Goal: Check status: Check status

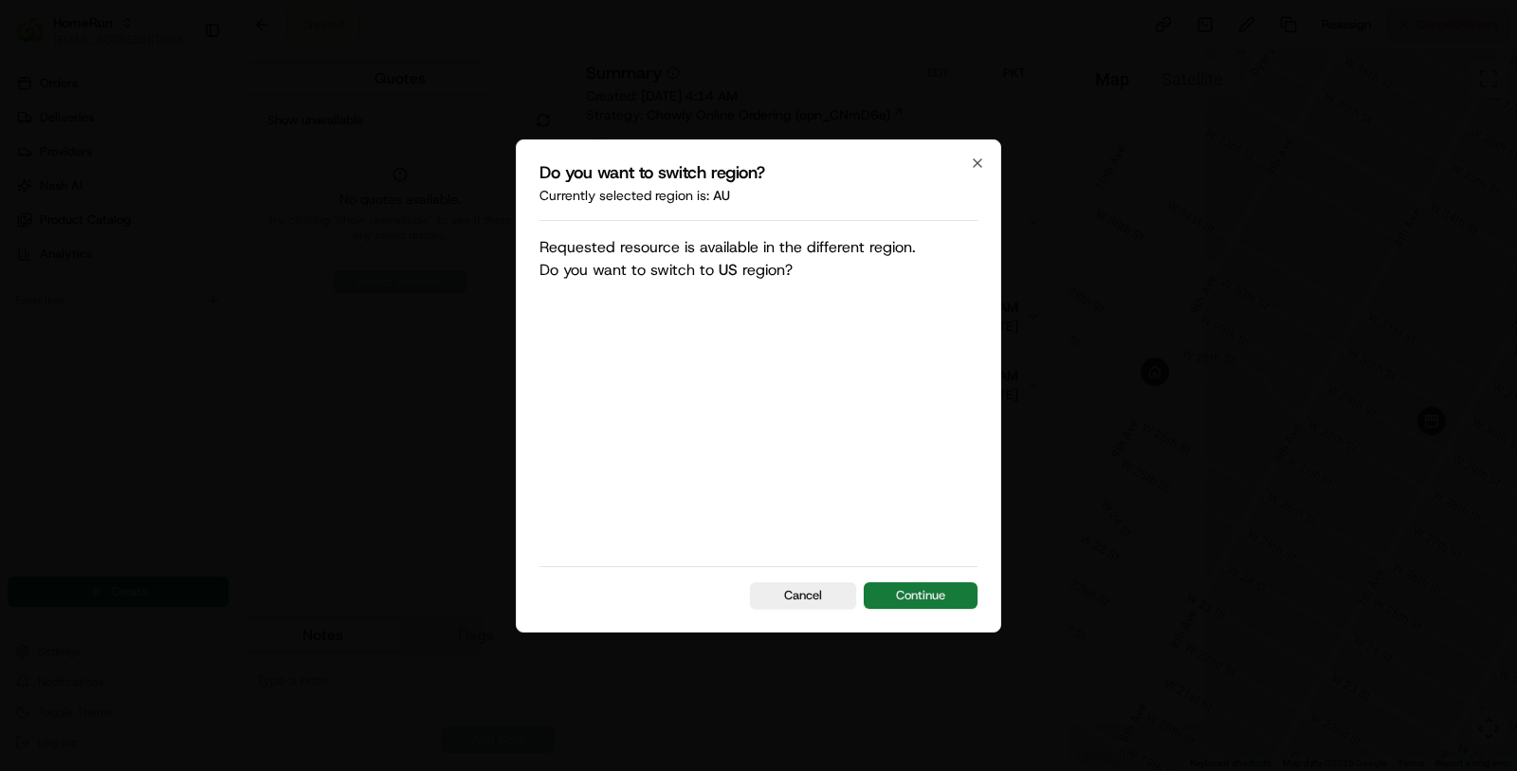
click at [941, 592] on button "Continue" at bounding box center [921, 595] width 114 height 27
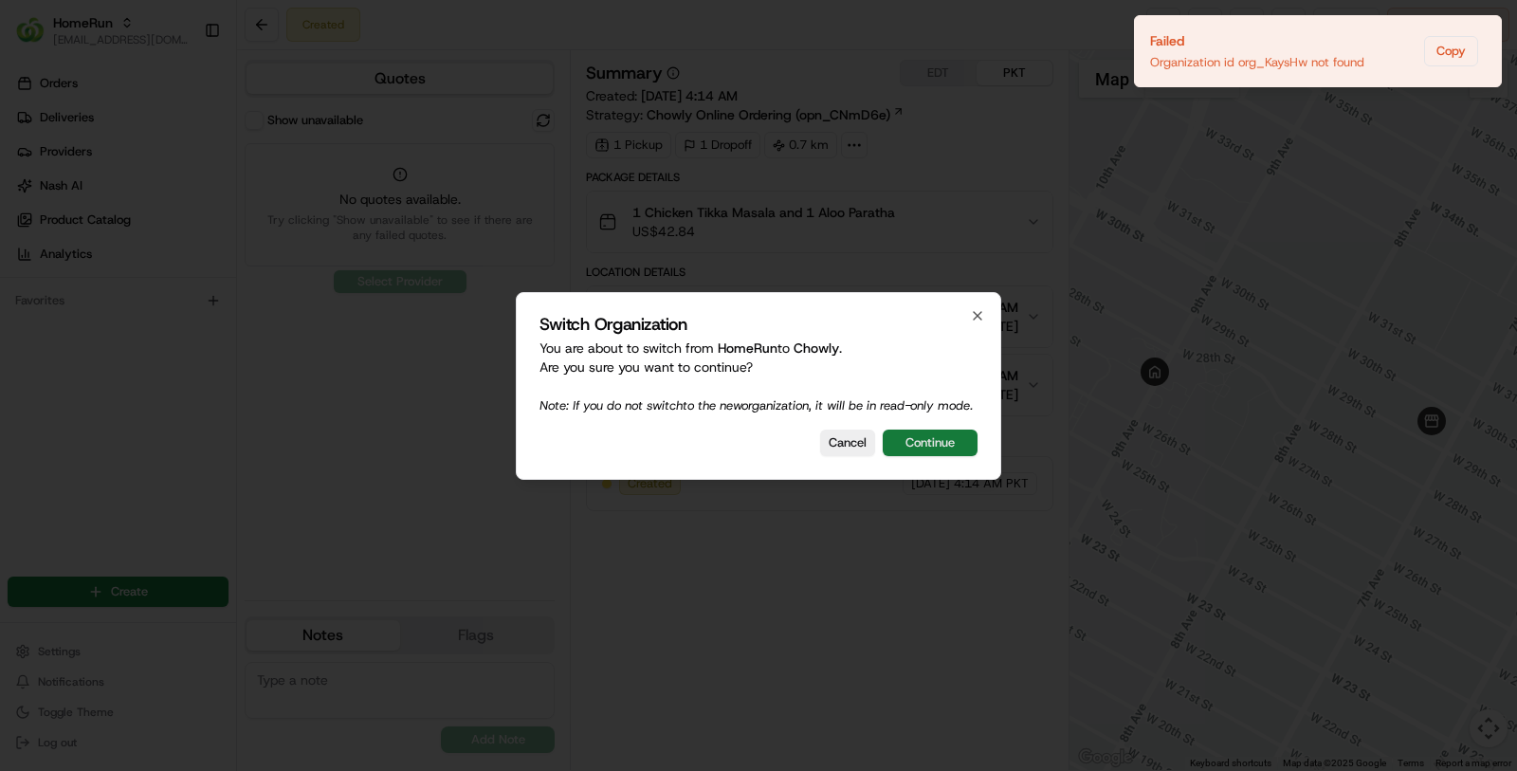
click at [935, 445] on button "Continue" at bounding box center [930, 443] width 95 height 27
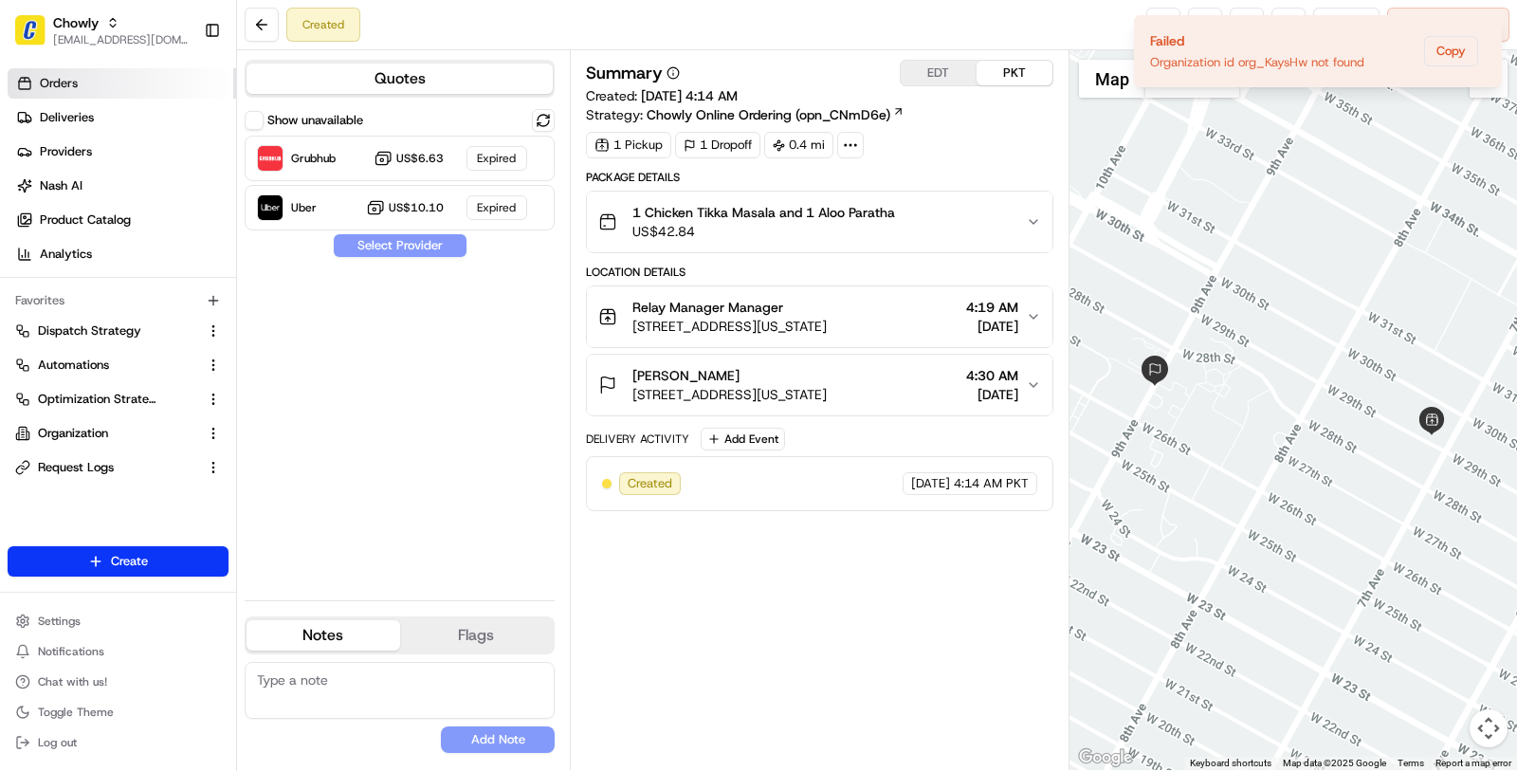
click at [162, 68] on link "Orders" at bounding box center [122, 83] width 229 height 30
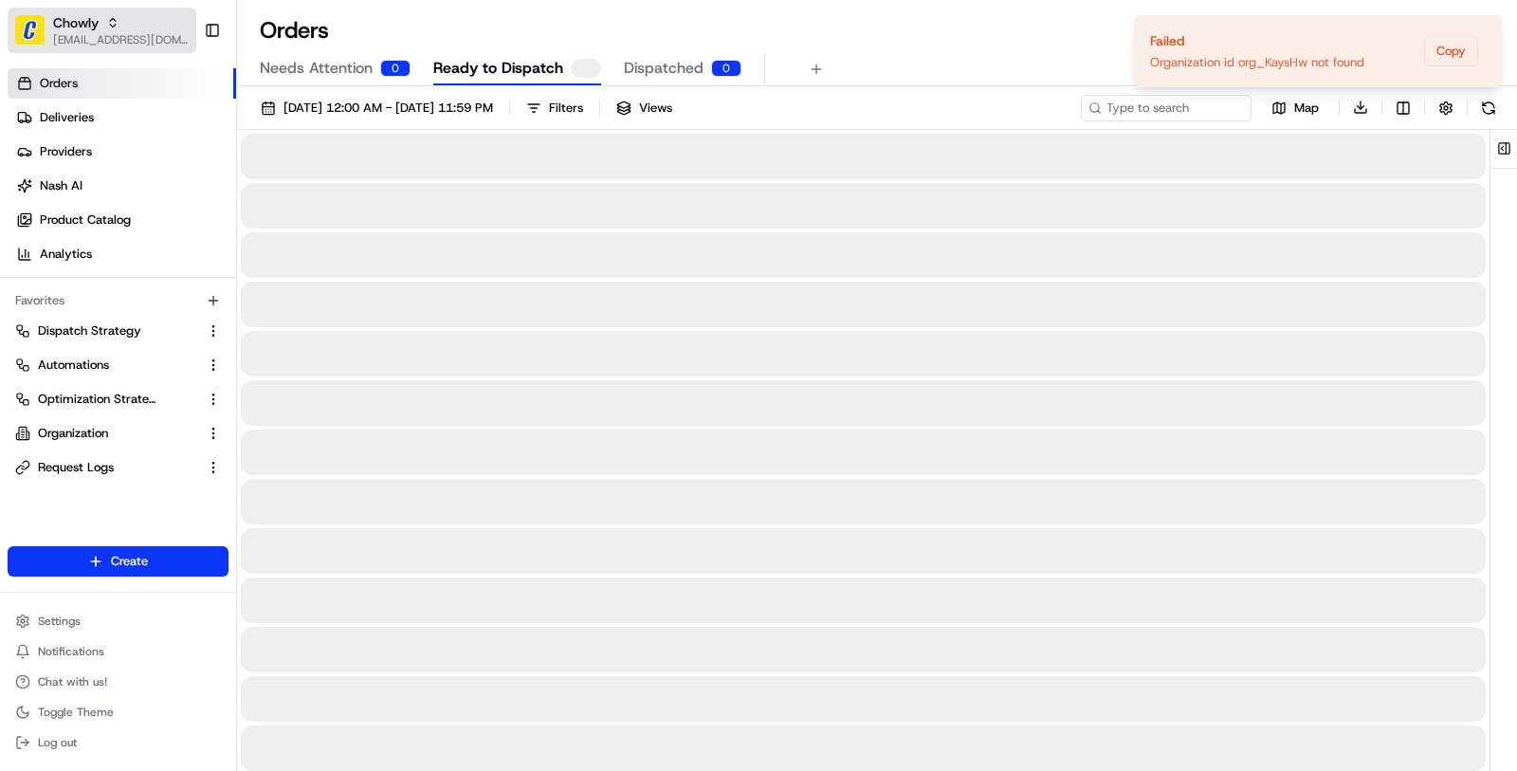
click at [159, 38] on span "[EMAIL_ADDRESS][DOMAIN_NAME]" at bounding box center [121, 39] width 136 height 15
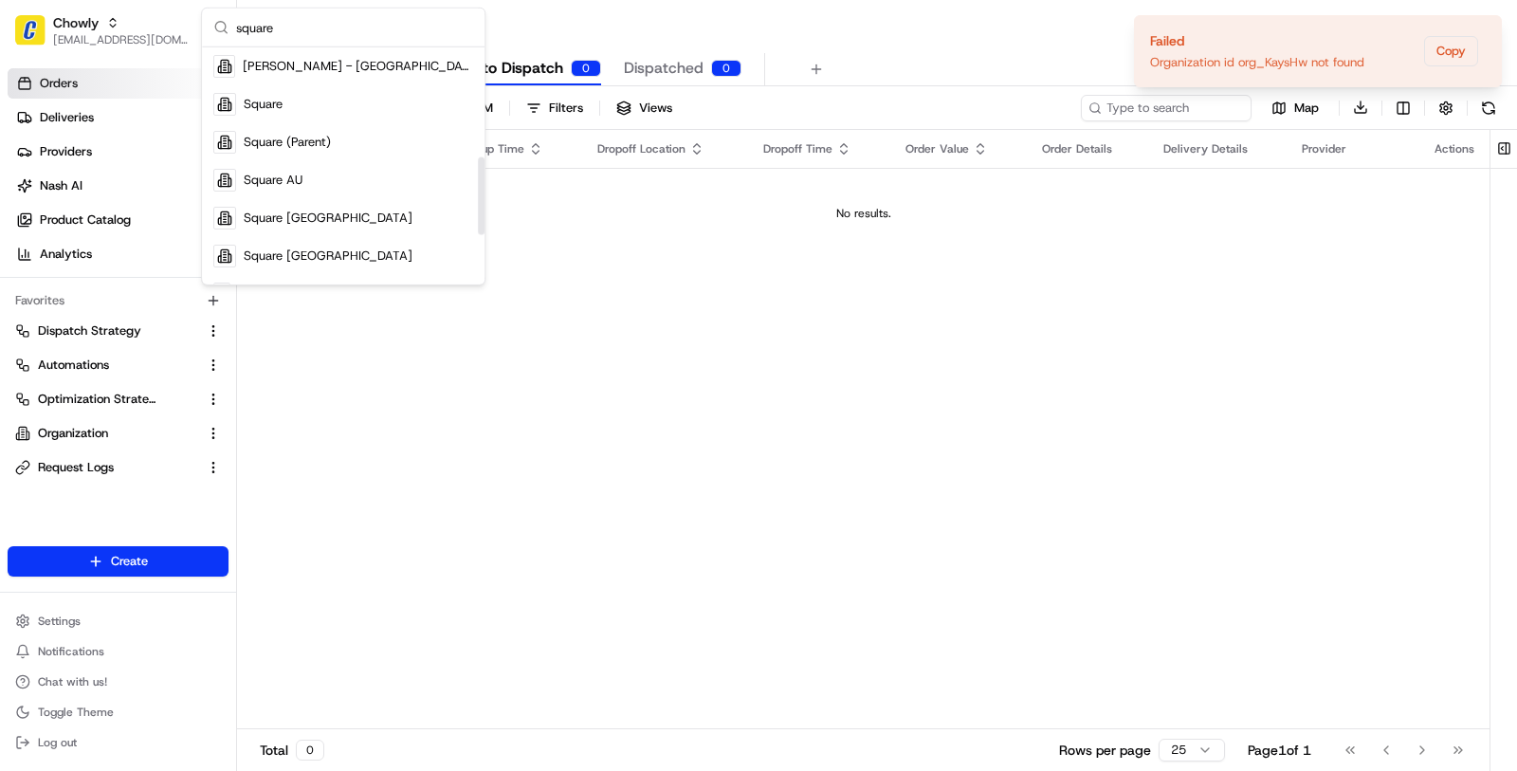
scroll to position [341, 0]
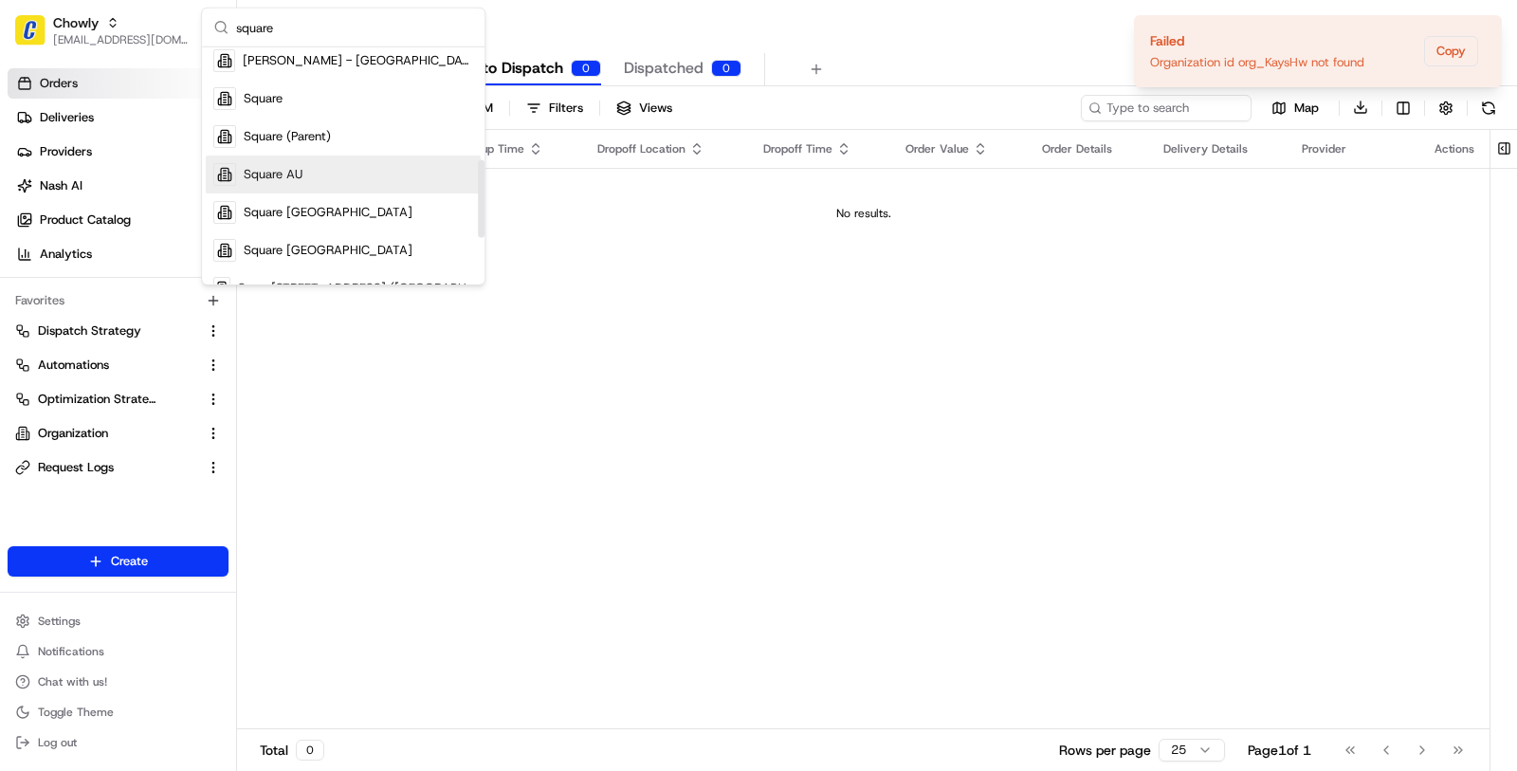
type input "square"
click at [308, 172] on div "Square AU" at bounding box center [343, 174] width 275 height 38
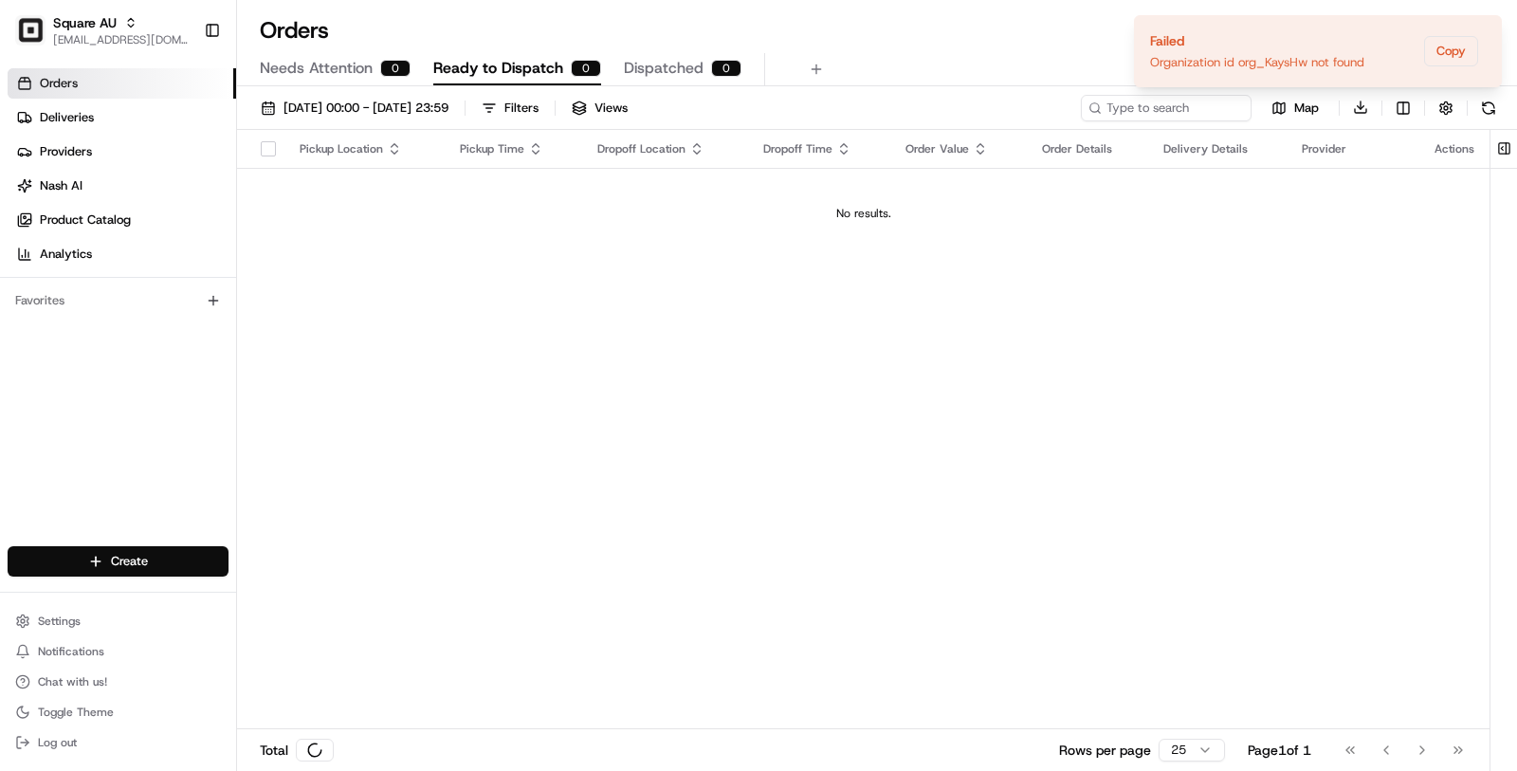
click at [131, 130] on link "Deliveries" at bounding box center [122, 117] width 229 height 30
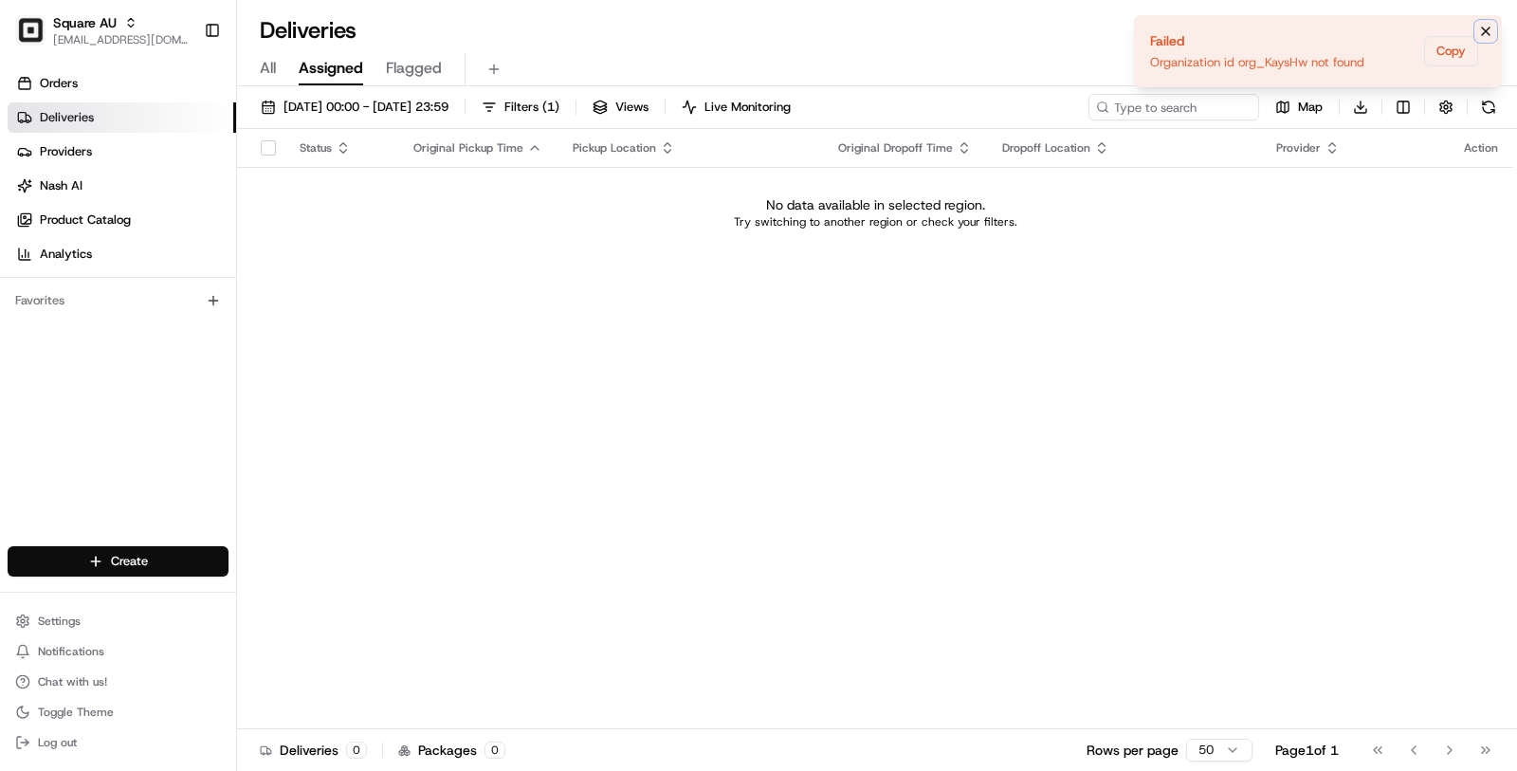
click at [1485, 32] on icon "Notifications (F8)" at bounding box center [1485, 31] width 15 height 15
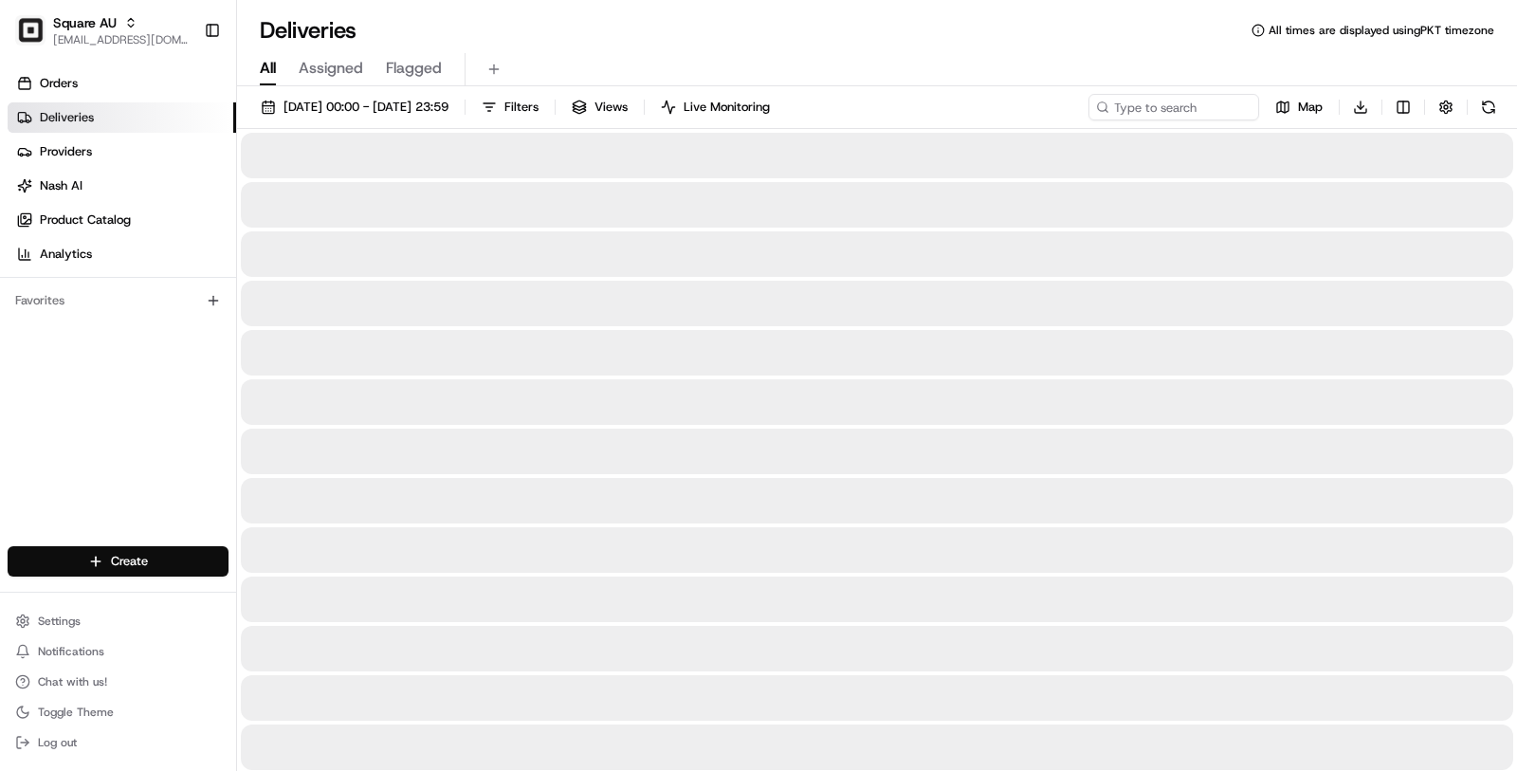
click at [265, 61] on span "All" at bounding box center [268, 68] width 16 height 23
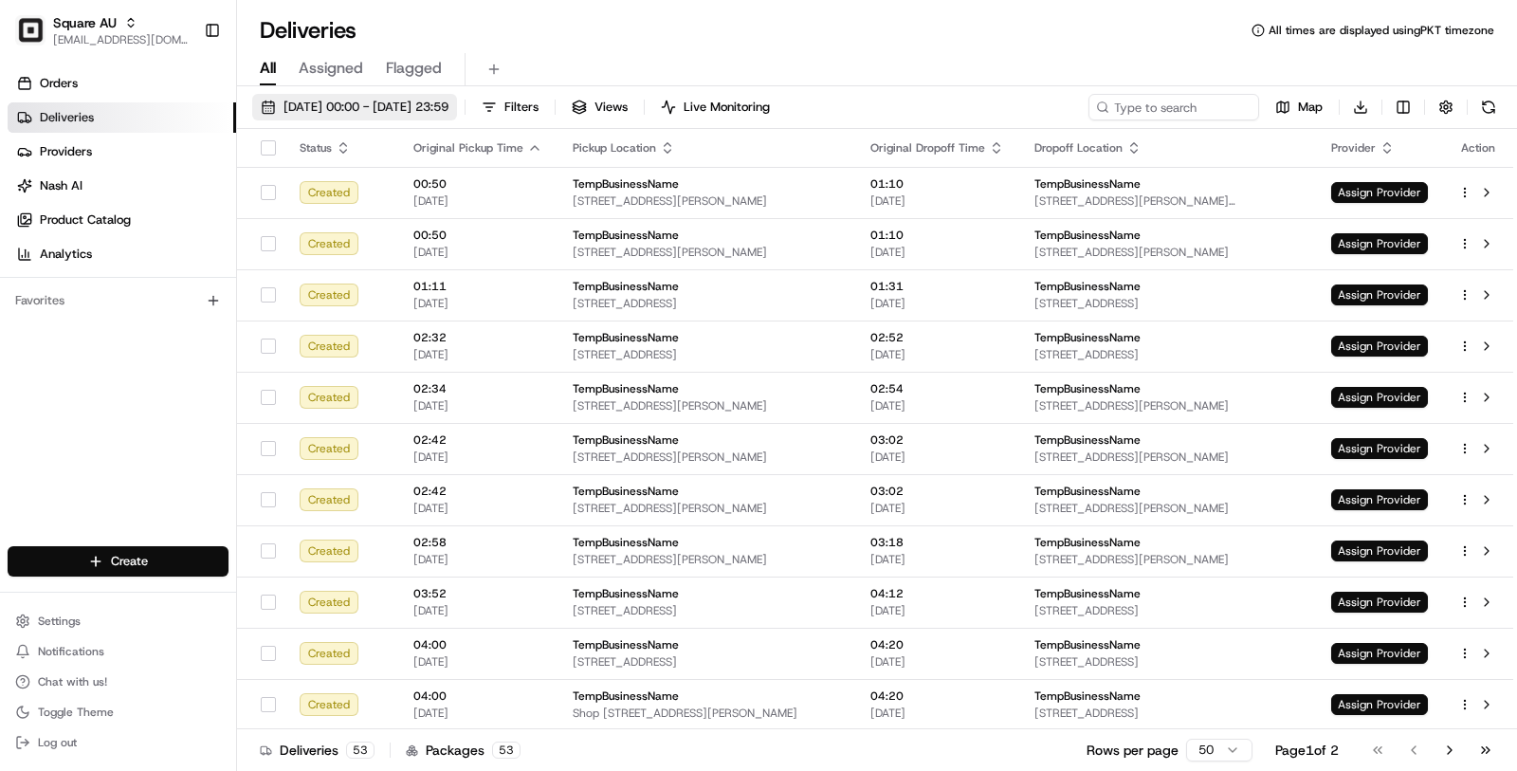
click at [448, 112] on span "[DATE] 00:00 - [DATE] 23:59" at bounding box center [366, 107] width 165 height 17
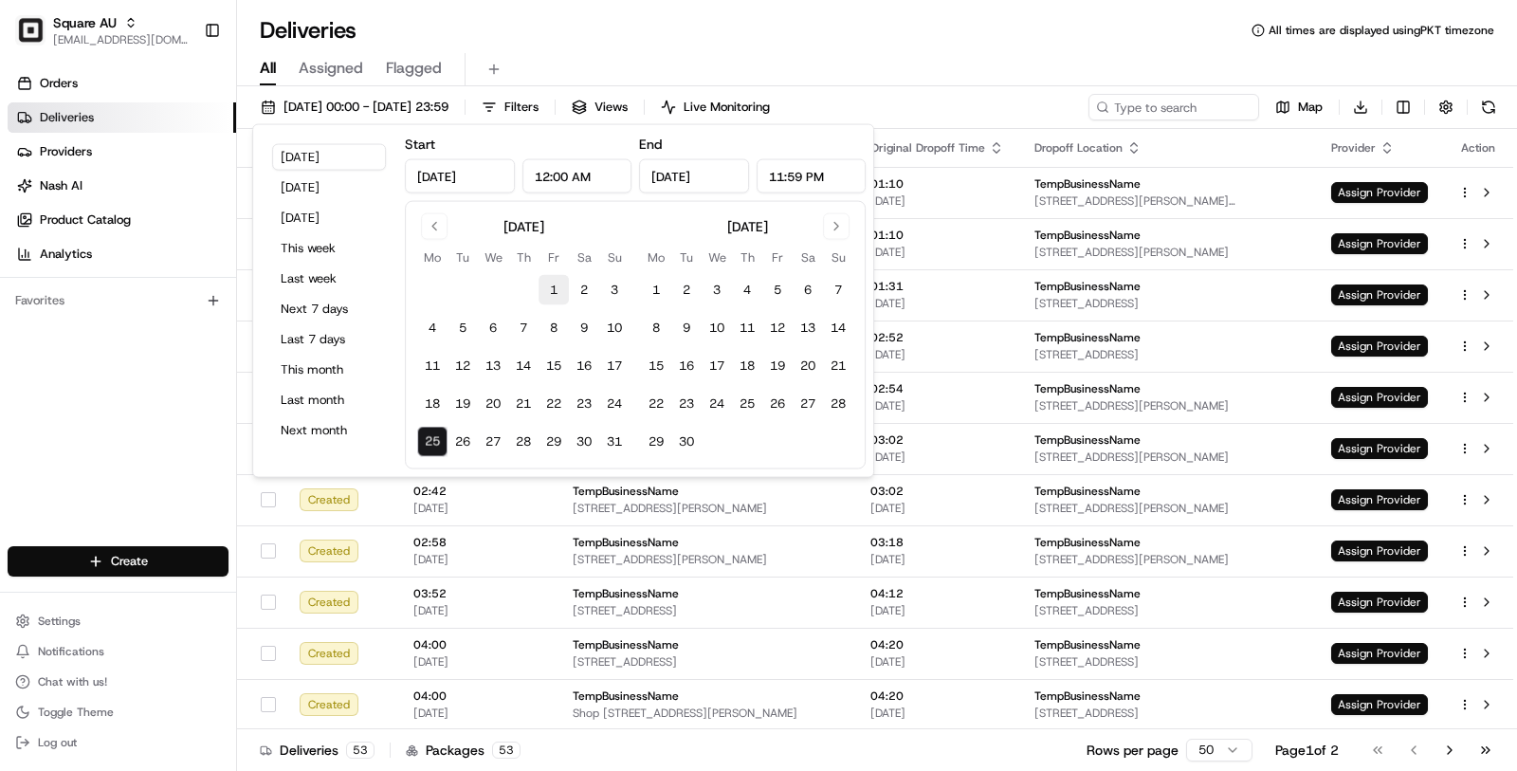
click at [548, 286] on button "1" at bounding box center [554, 290] width 30 height 30
type input "Aug 1, 2025"
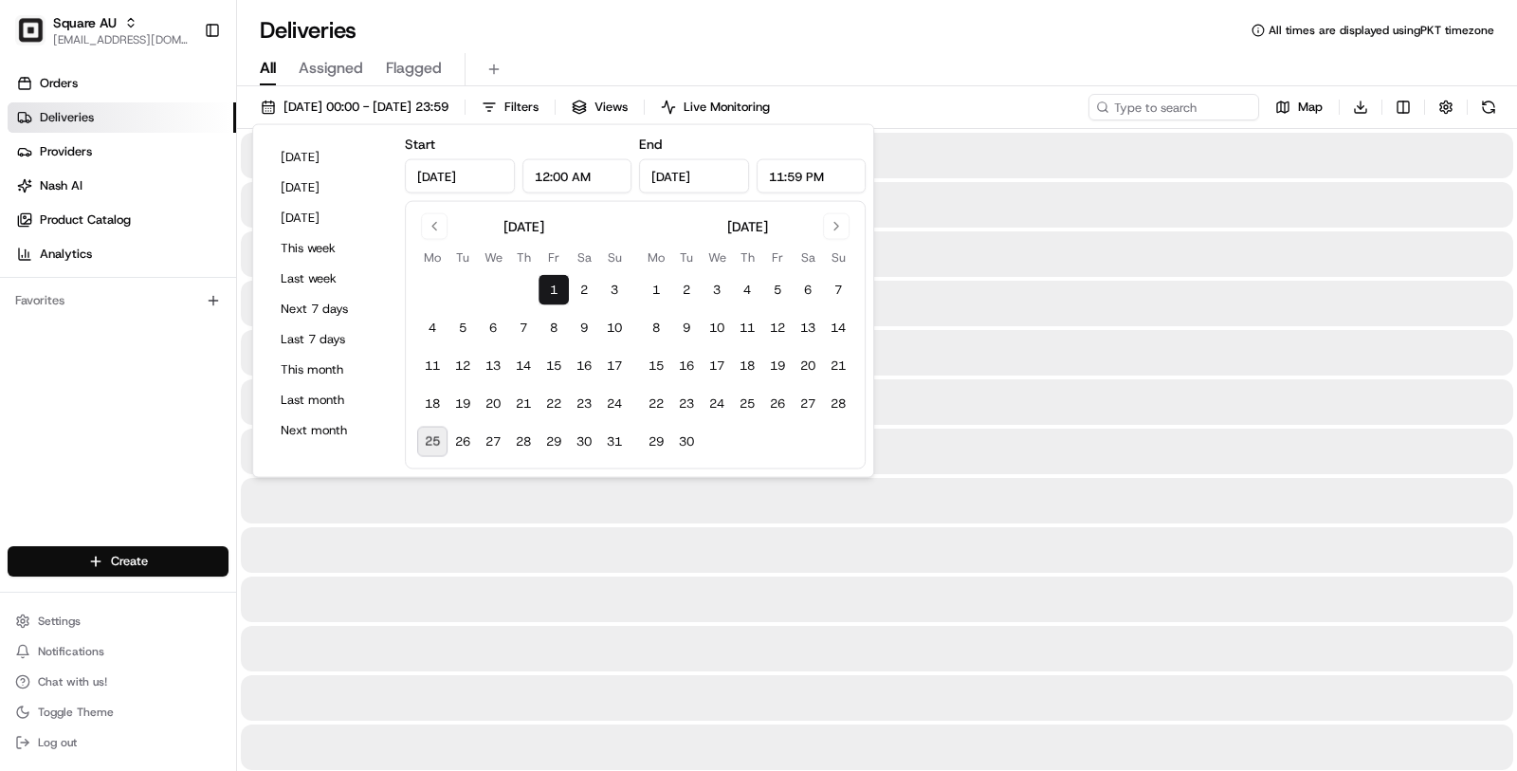
click at [430, 448] on button "25" at bounding box center [432, 442] width 30 height 30
type input "Aug 25, 2025"
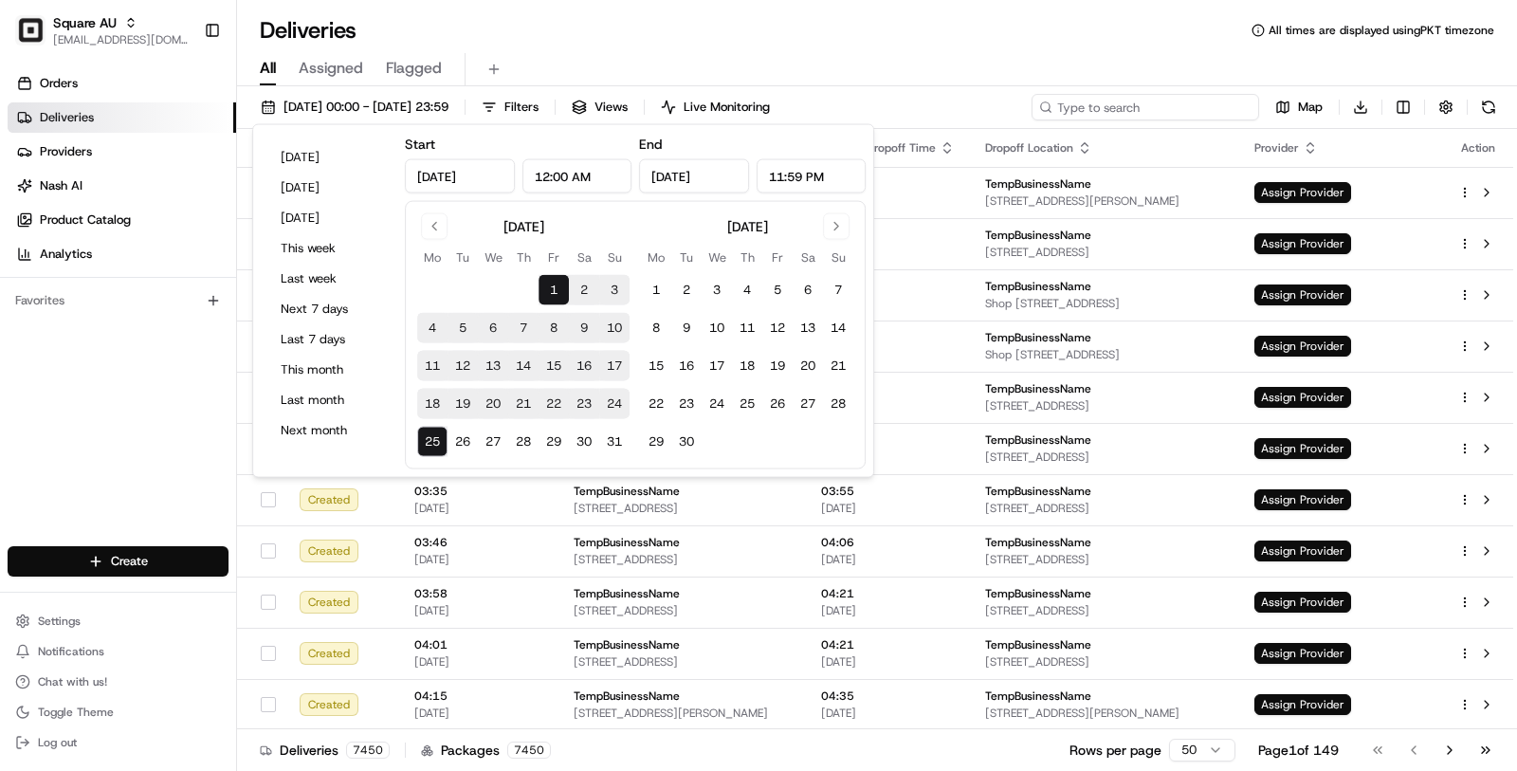
click at [1179, 98] on input at bounding box center [1146, 107] width 228 height 27
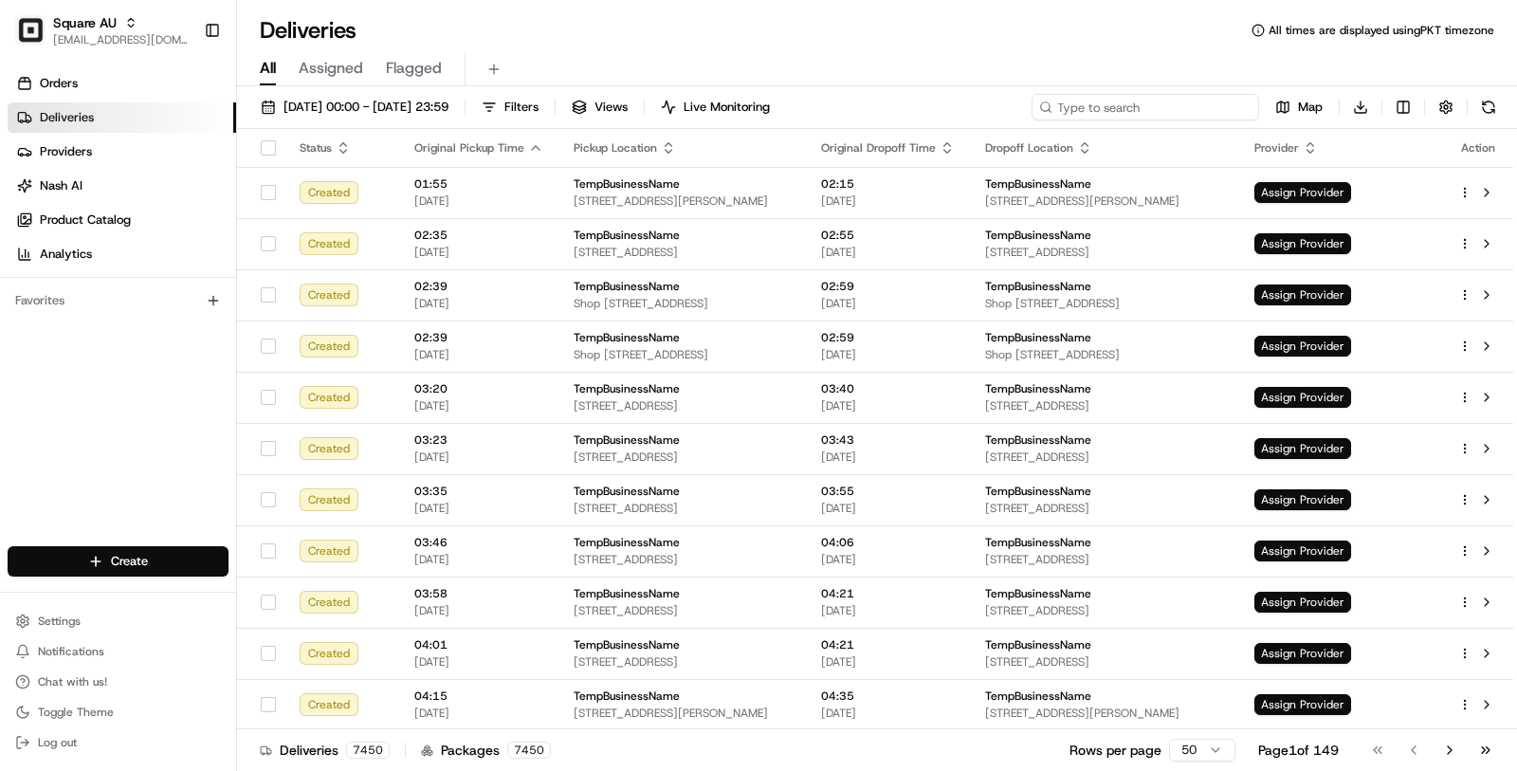
paste input "9059298"
type input "9059298"
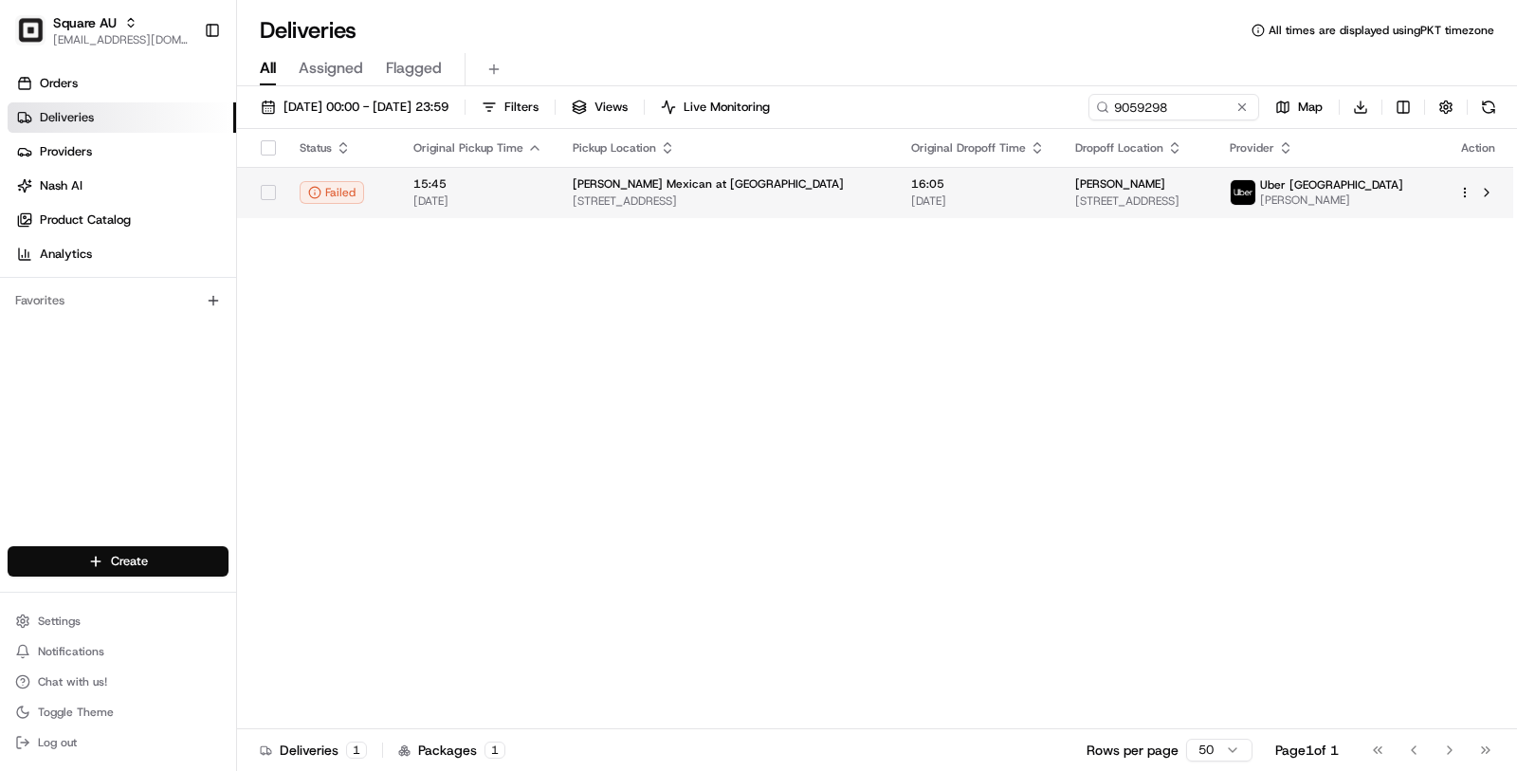
click at [1153, 204] on span "73 Edmondstone St, Newmarket QLD 4051, Australia" at bounding box center [1137, 200] width 124 height 15
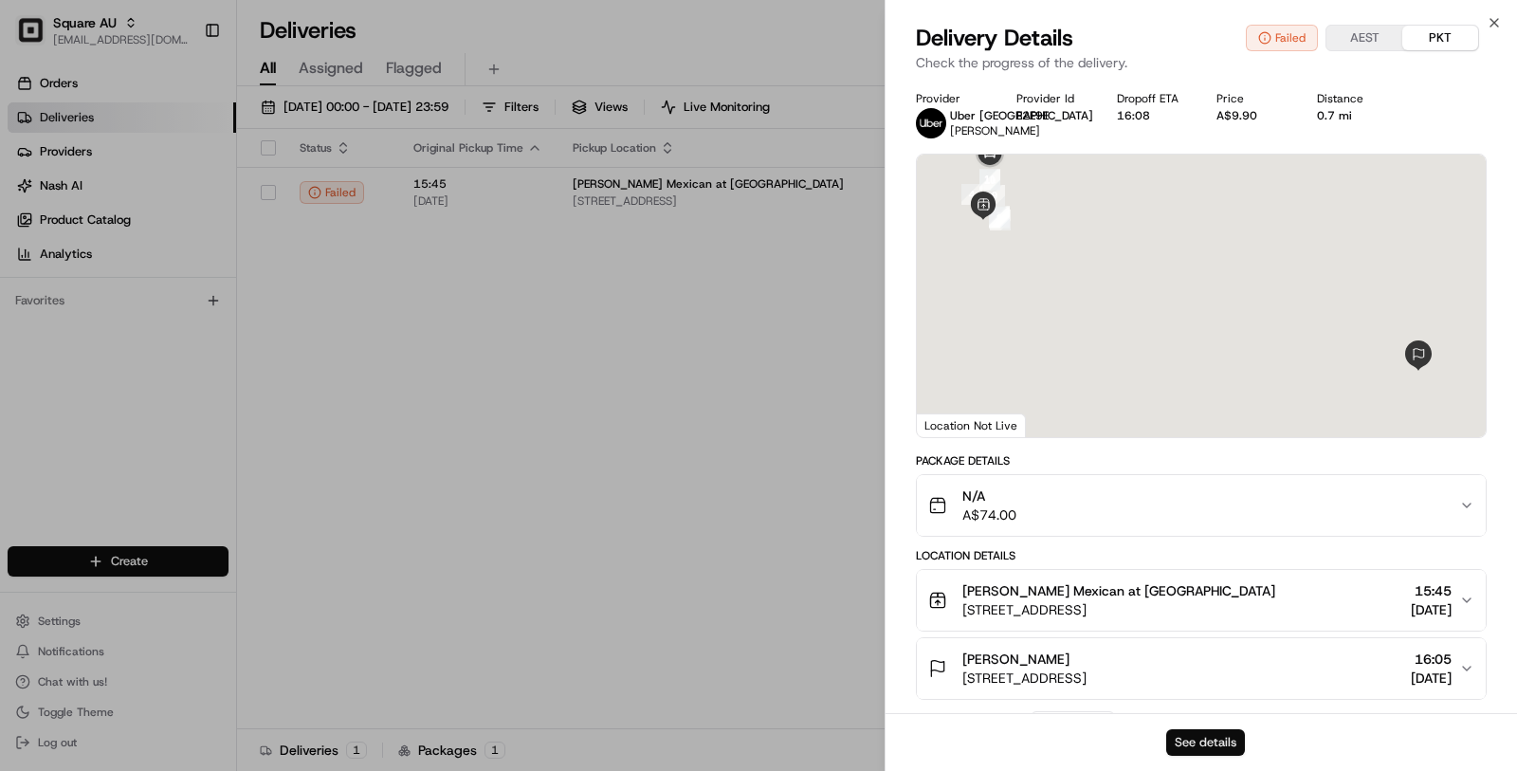
click at [1190, 733] on button "See details" at bounding box center [1205, 742] width 79 height 27
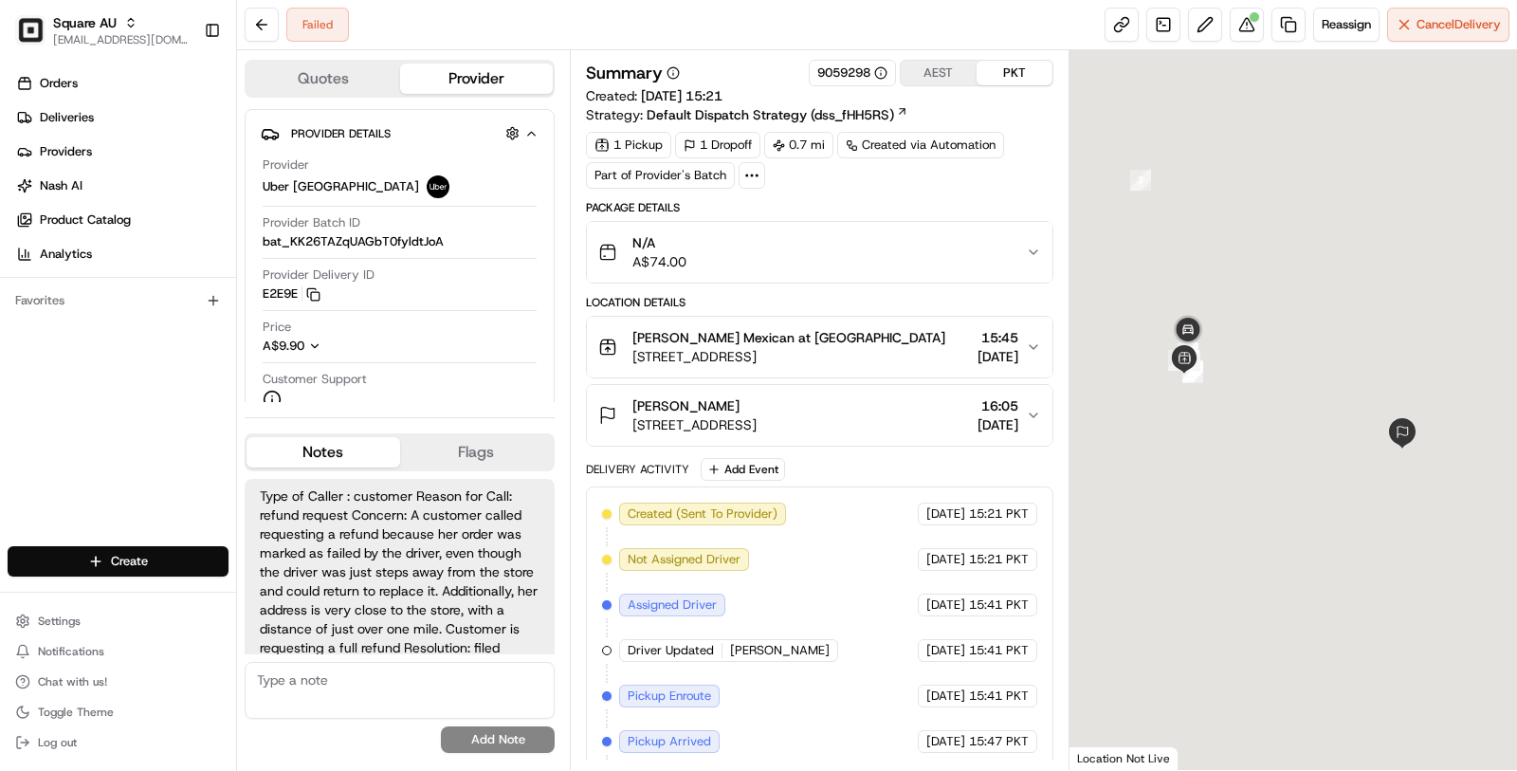
scroll to position [64, 0]
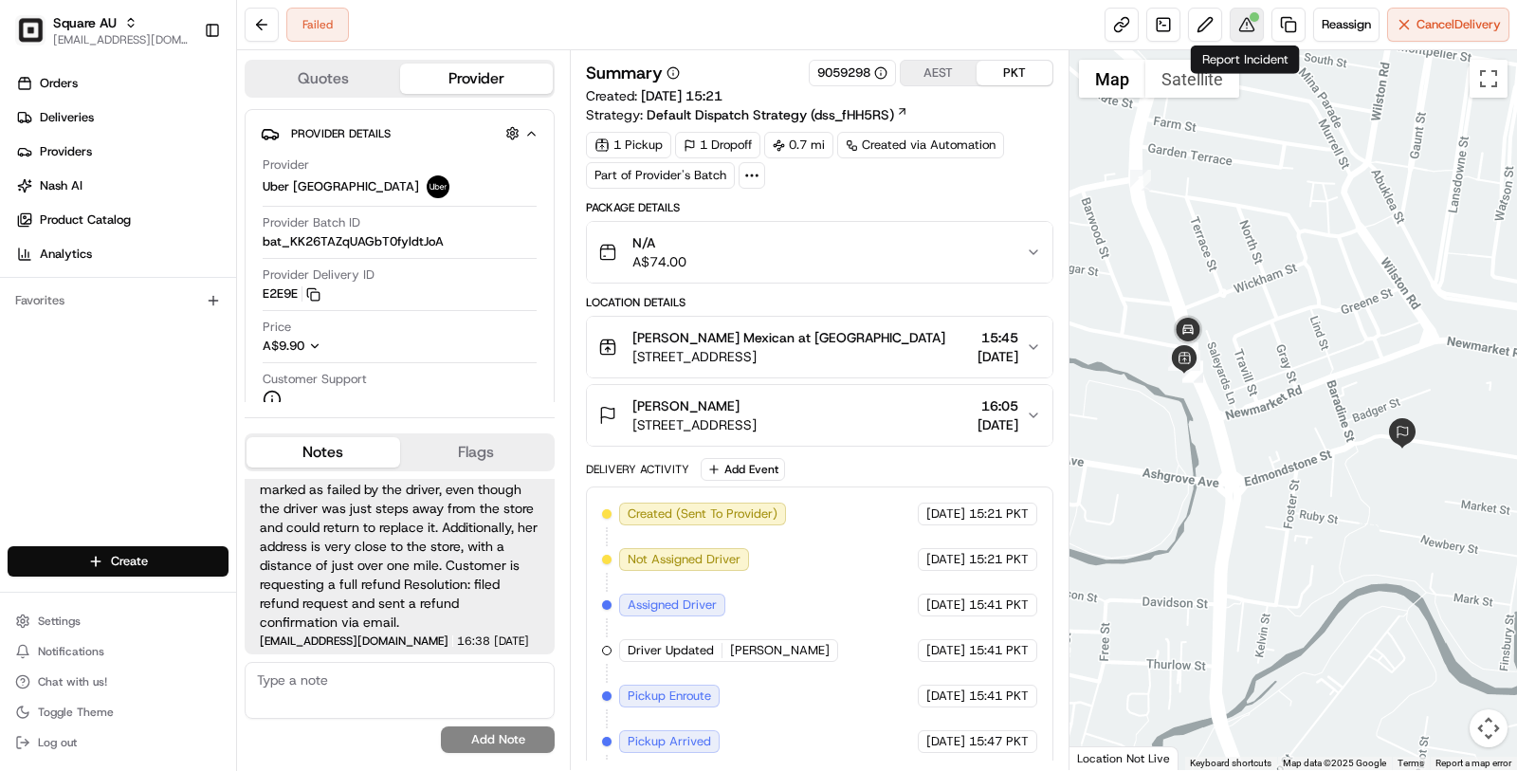
click at [1241, 21] on button at bounding box center [1247, 25] width 34 height 34
